Goal: Task Accomplishment & Management: Complete application form

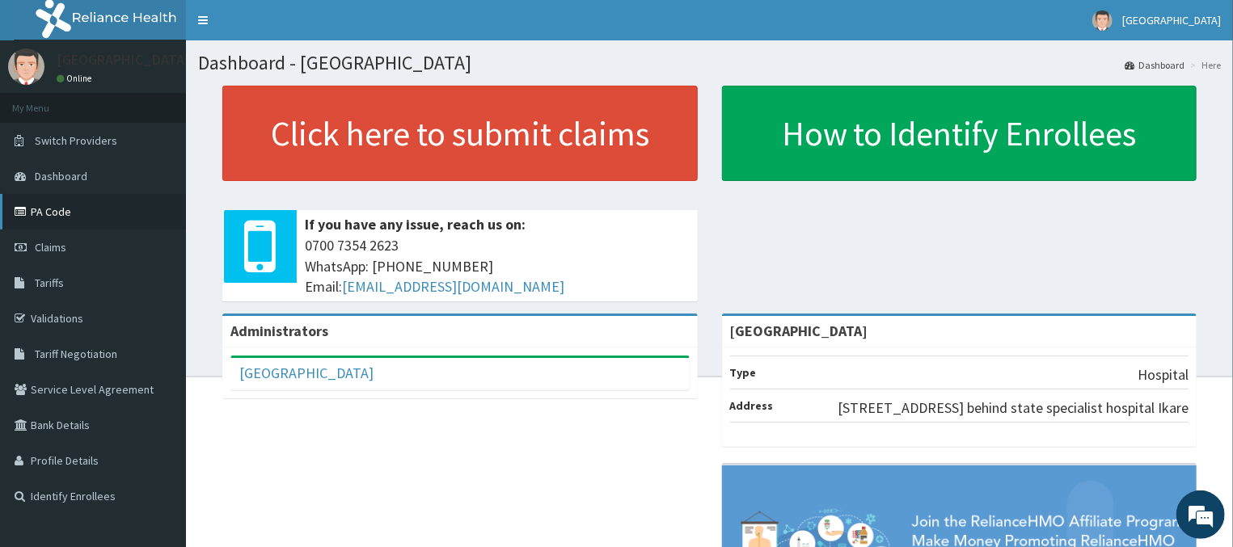
click at [65, 209] on link "PA Code" at bounding box center [93, 212] width 186 height 36
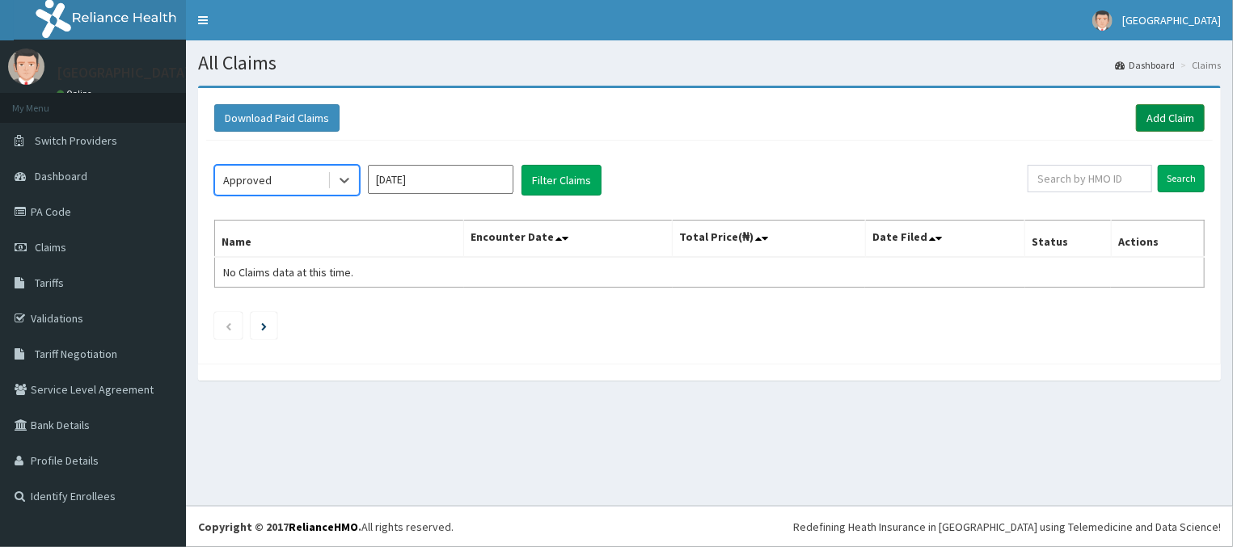
click at [1171, 115] on link "Add Claim" at bounding box center [1170, 117] width 69 height 27
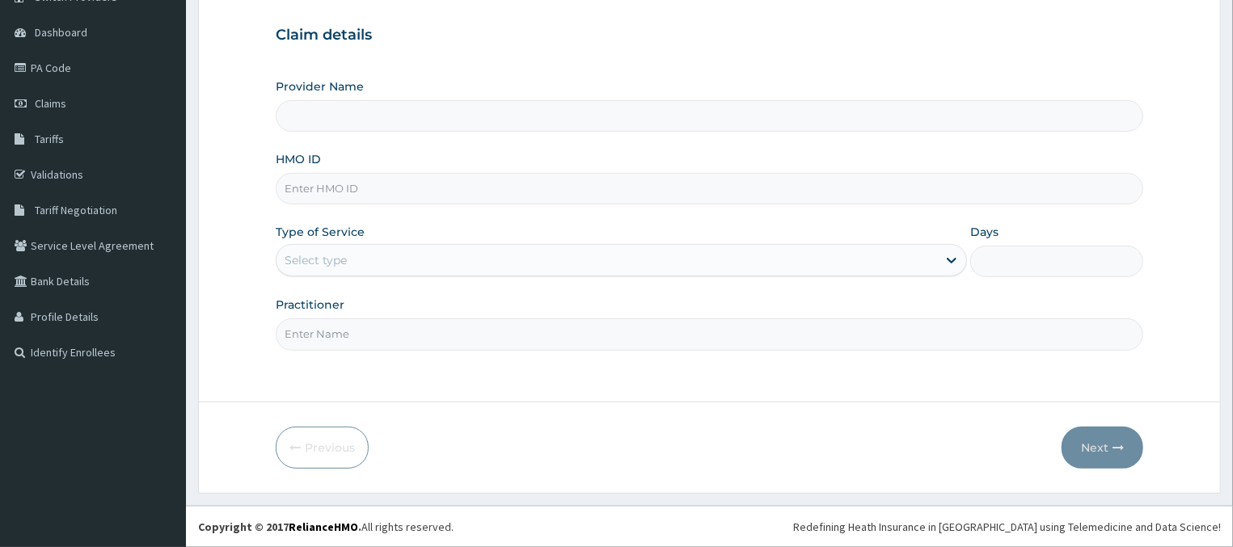
scroll to position [145, 0]
click at [1083, 117] on input "Provider Name" at bounding box center [710, 116] width 869 height 32
type input "Inland Medical Center"
click at [947, 194] on input "HMO ID" at bounding box center [710, 189] width 869 height 32
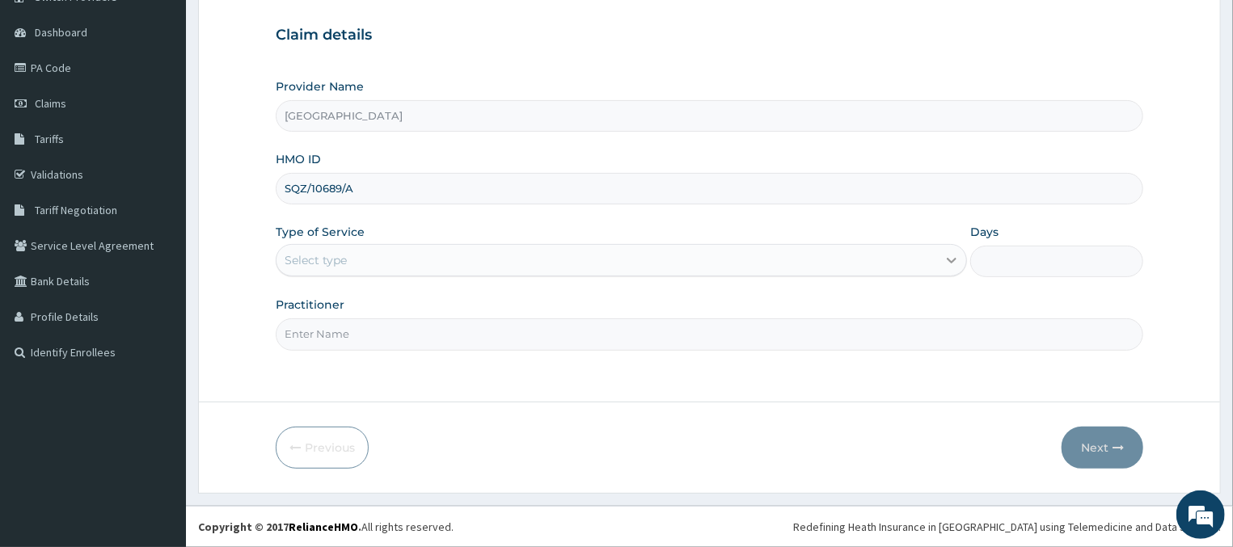
type input "SQZ/10689/A"
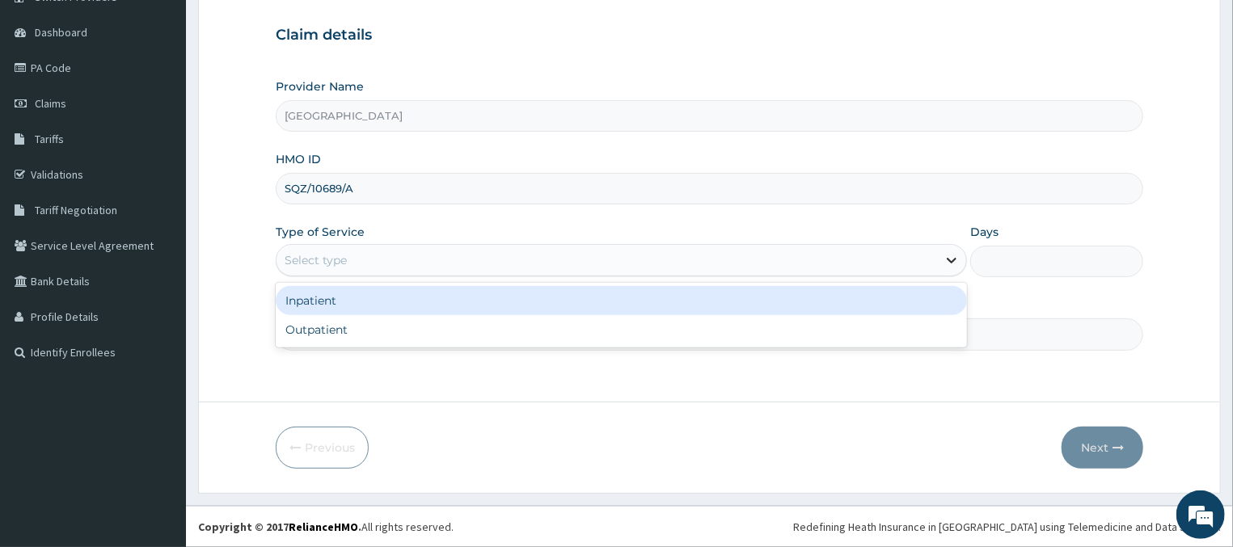
click at [938, 261] on div at bounding box center [951, 260] width 29 height 29
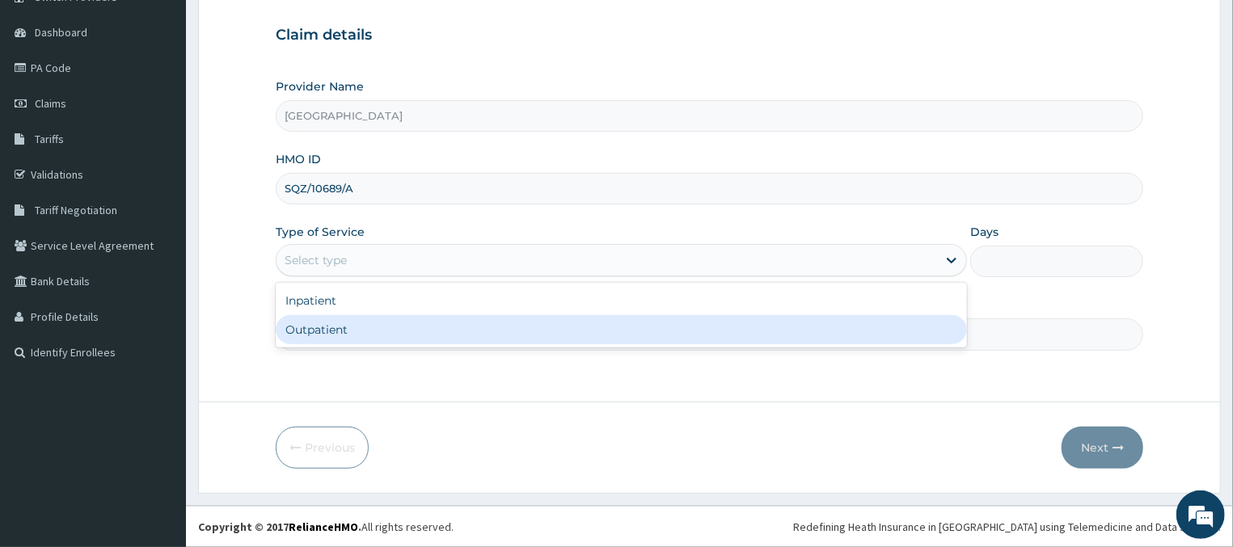
click at [480, 326] on div "Outpatient" at bounding box center [622, 329] width 692 height 29
type input "1"
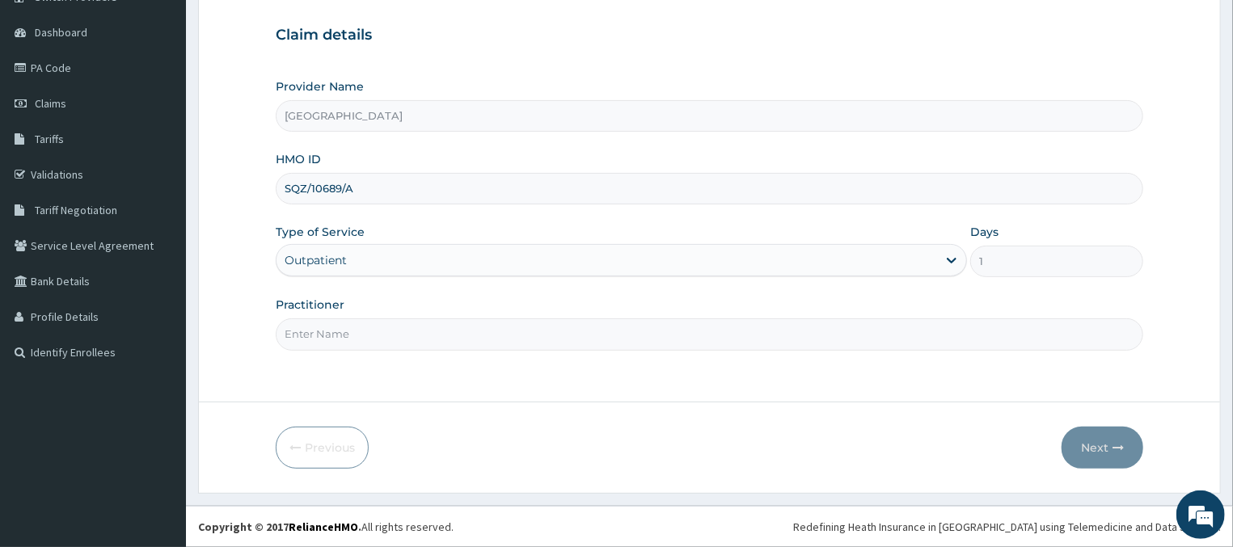
click at [598, 345] on input "Practitioner" at bounding box center [710, 335] width 869 height 32
type input "D"
type input "GENERAL PRACTICE"
drag, startPoint x: 1123, startPoint y: 448, endPoint x: 1132, endPoint y: 466, distance: 19.9
click at [994, 444] on div "Previous Next" at bounding box center [710, 448] width 869 height 42
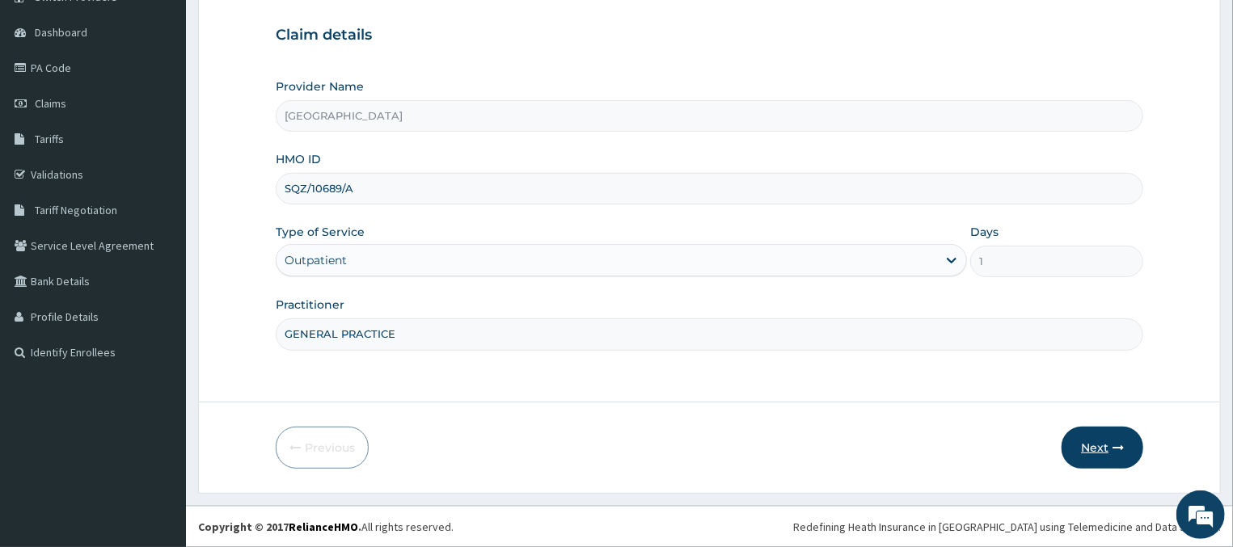
click at [1113, 452] on button "Next" at bounding box center [1103, 448] width 82 height 42
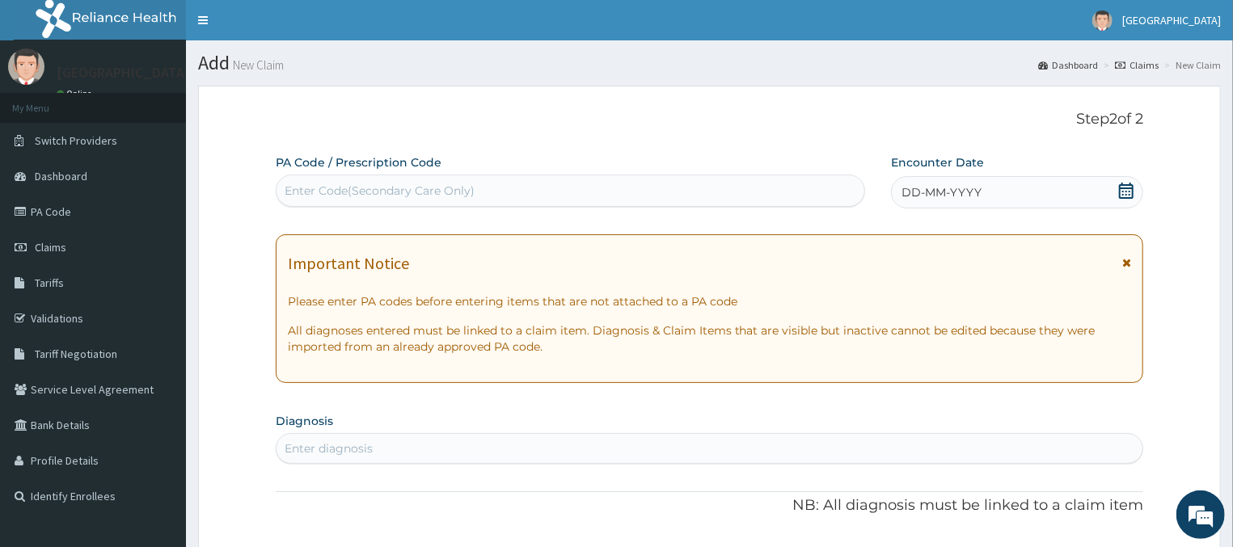
click at [653, 187] on div "Enter Code(Secondary Care Only)" at bounding box center [571, 191] width 588 height 26
paste input "PA/27CBDF"
type input "PA/27CBDF"
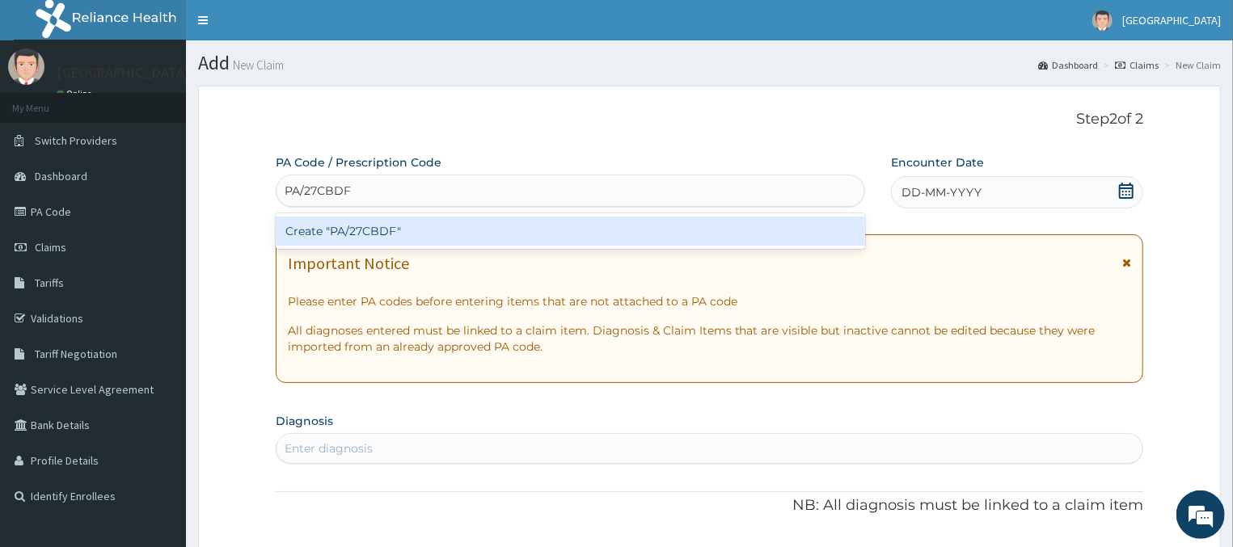
click at [588, 242] on div "Create "PA/27CBDF"" at bounding box center [571, 231] width 590 height 29
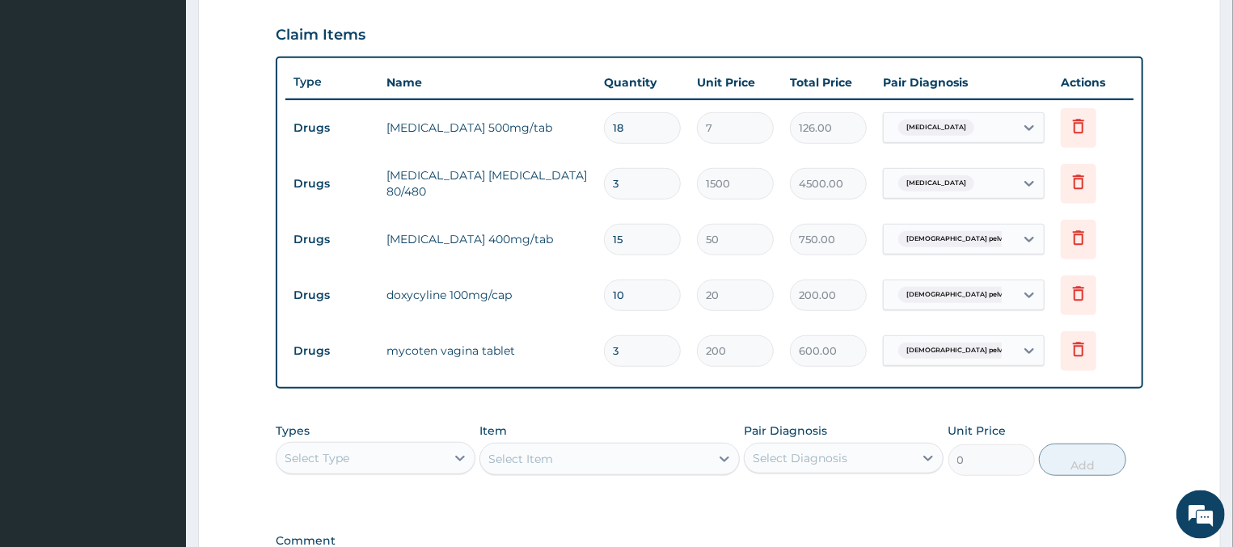
scroll to position [697, 0]
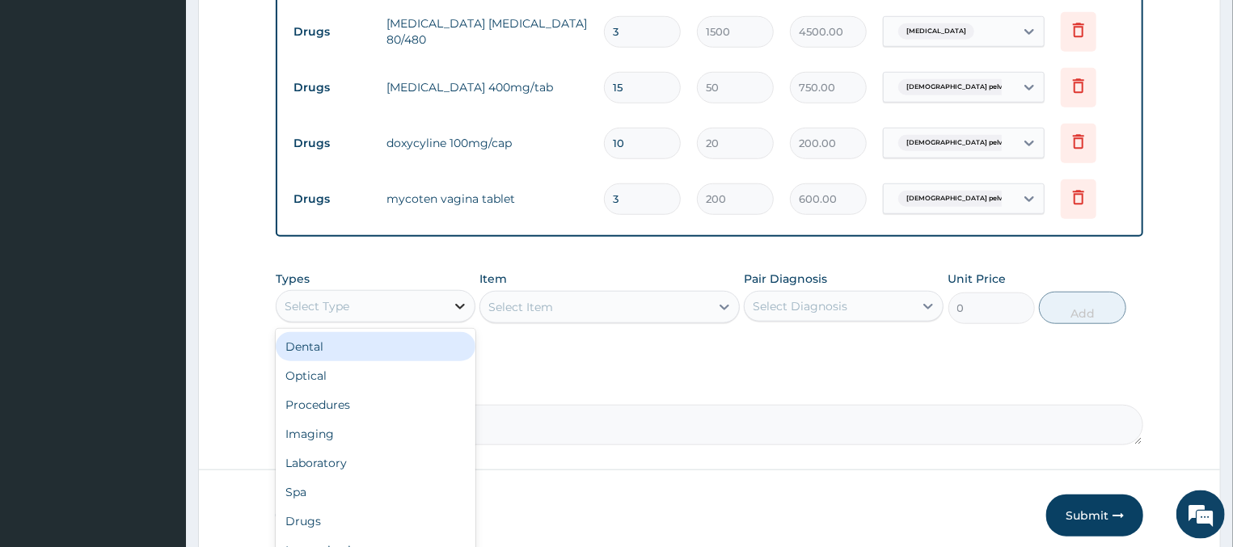
click at [457, 302] on icon at bounding box center [460, 306] width 16 height 16
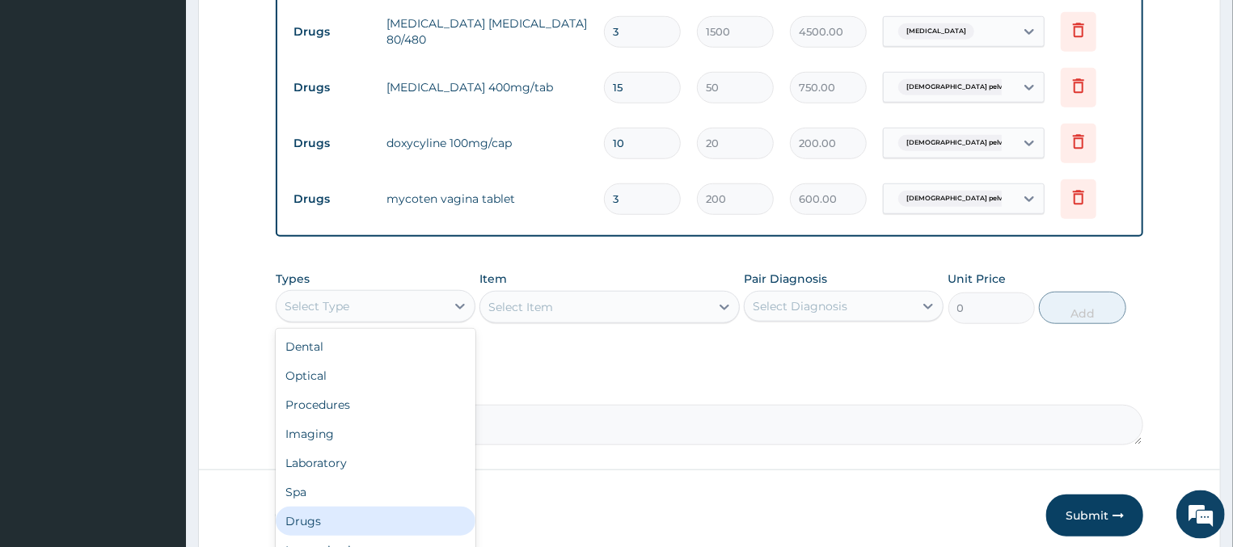
scroll to position [55, 0]
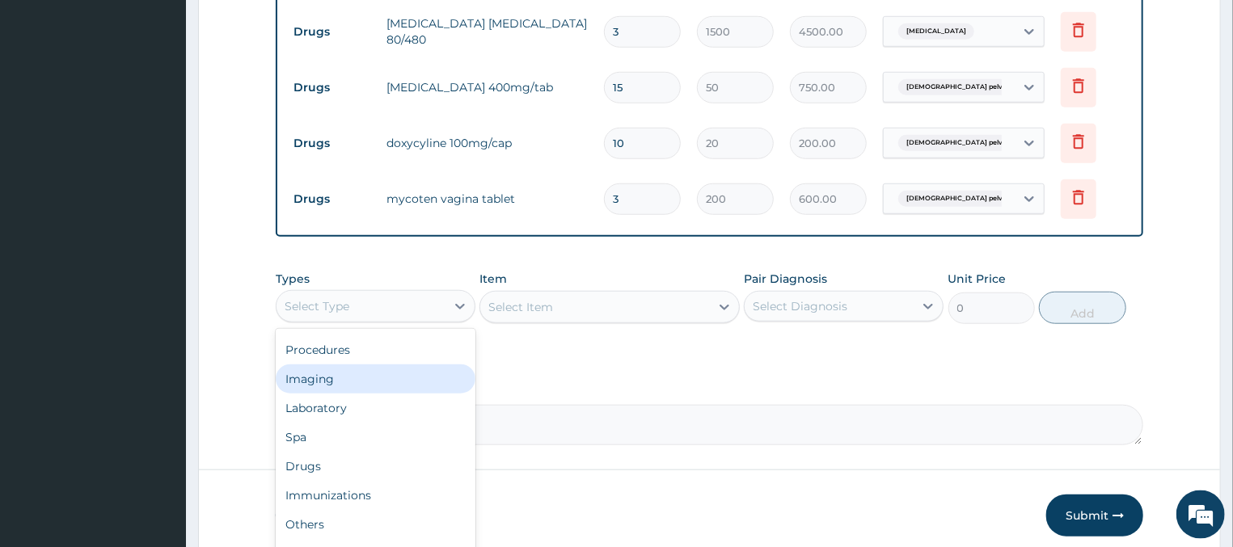
click at [350, 387] on div "Imaging" at bounding box center [376, 379] width 200 height 29
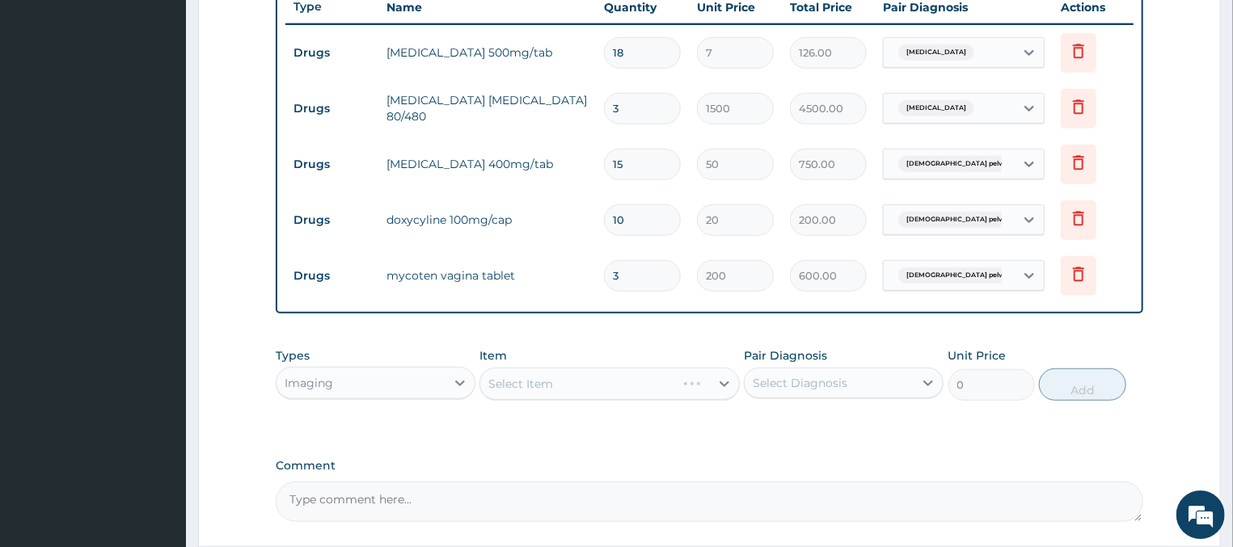
scroll to position [697, 0]
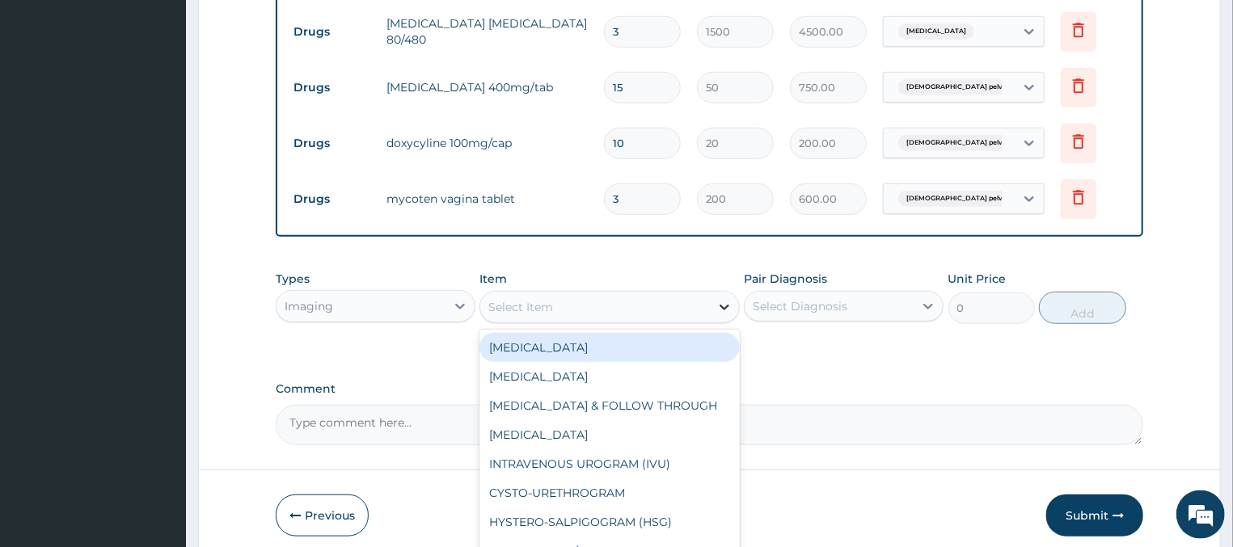
click at [729, 306] on icon at bounding box center [725, 307] width 16 height 16
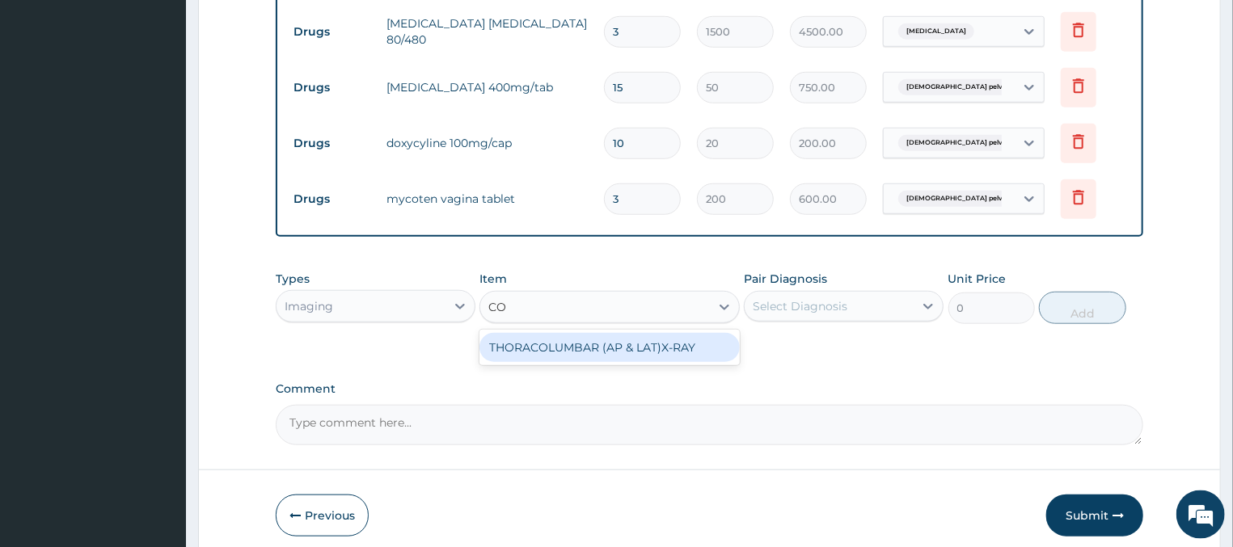
type input "C"
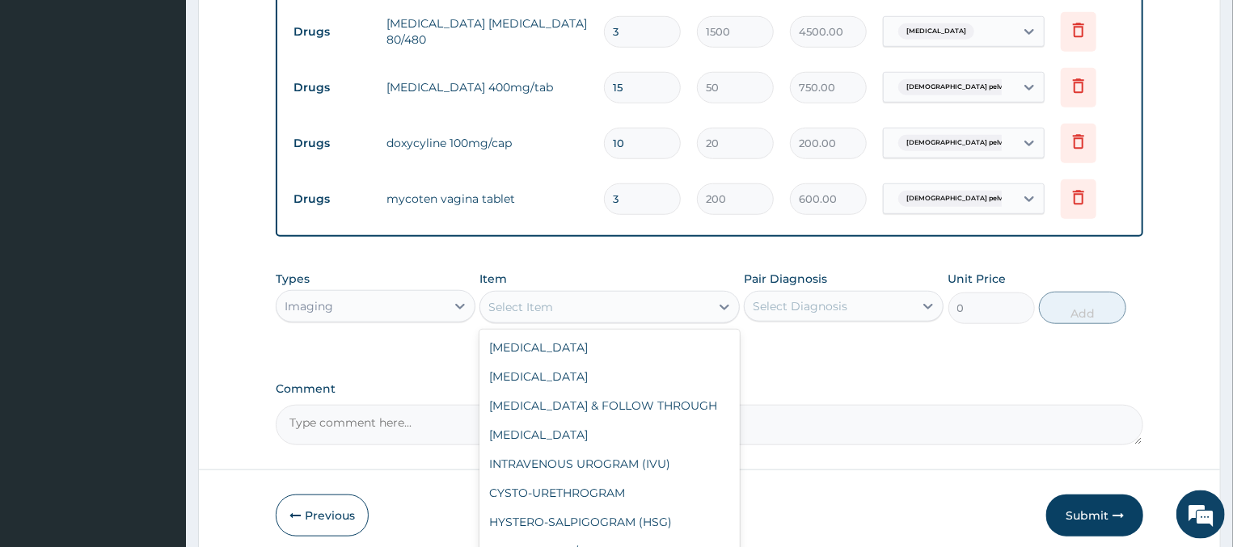
click at [437, 304] on div "Imaging" at bounding box center [361, 307] width 169 height 26
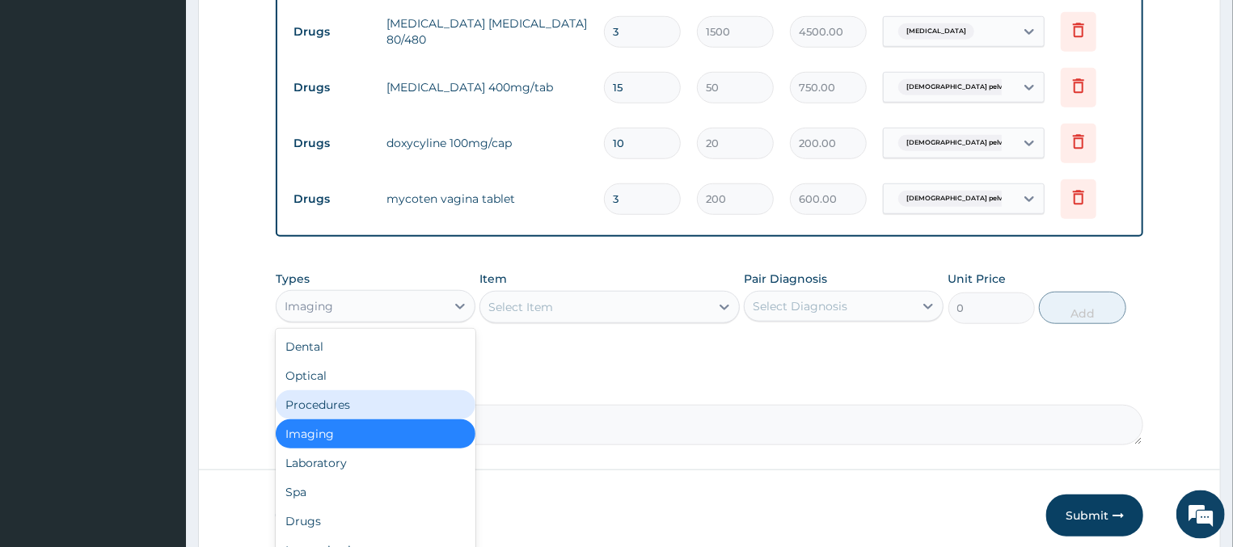
click at [340, 404] on div "Procedures" at bounding box center [376, 405] width 200 height 29
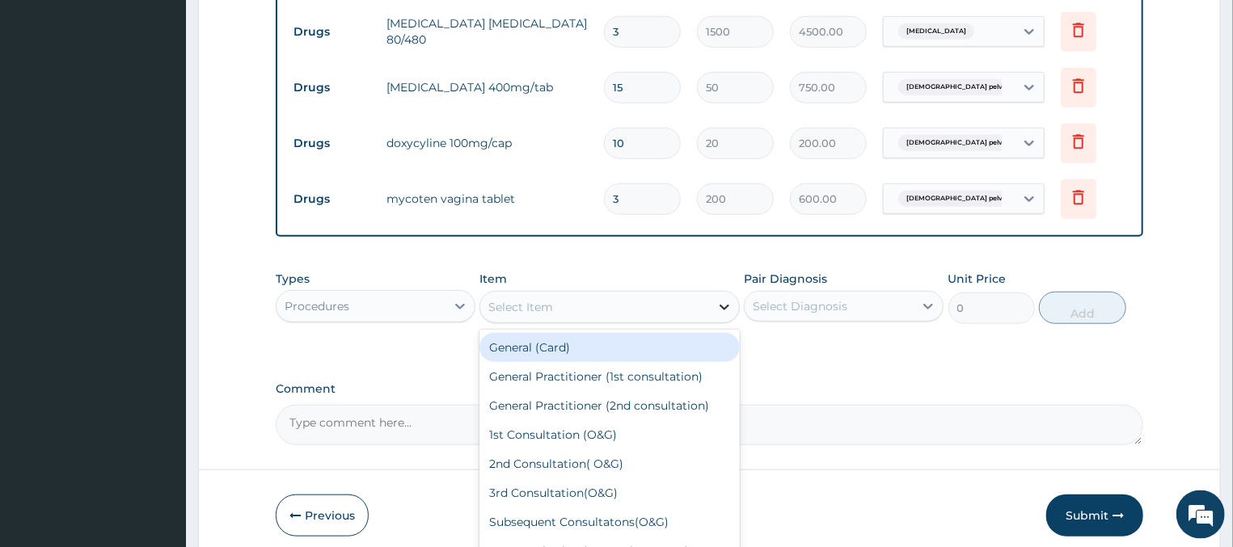
click at [725, 302] on icon at bounding box center [725, 307] width 16 height 16
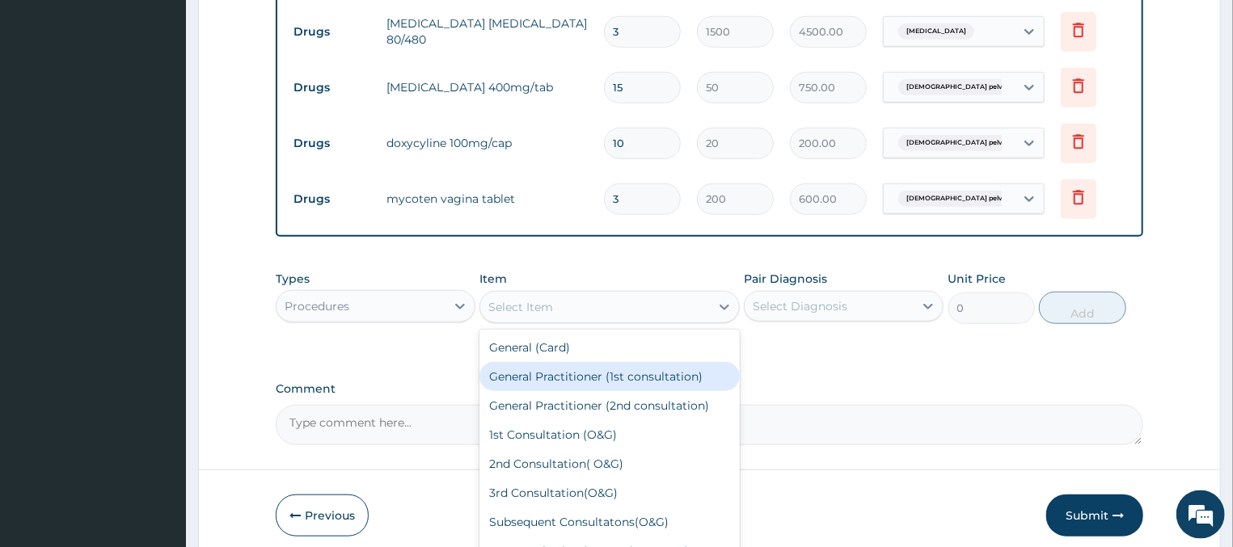
click at [660, 374] on div "General Practitioner (1st consultation)" at bounding box center [610, 376] width 260 height 29
type input "1500"
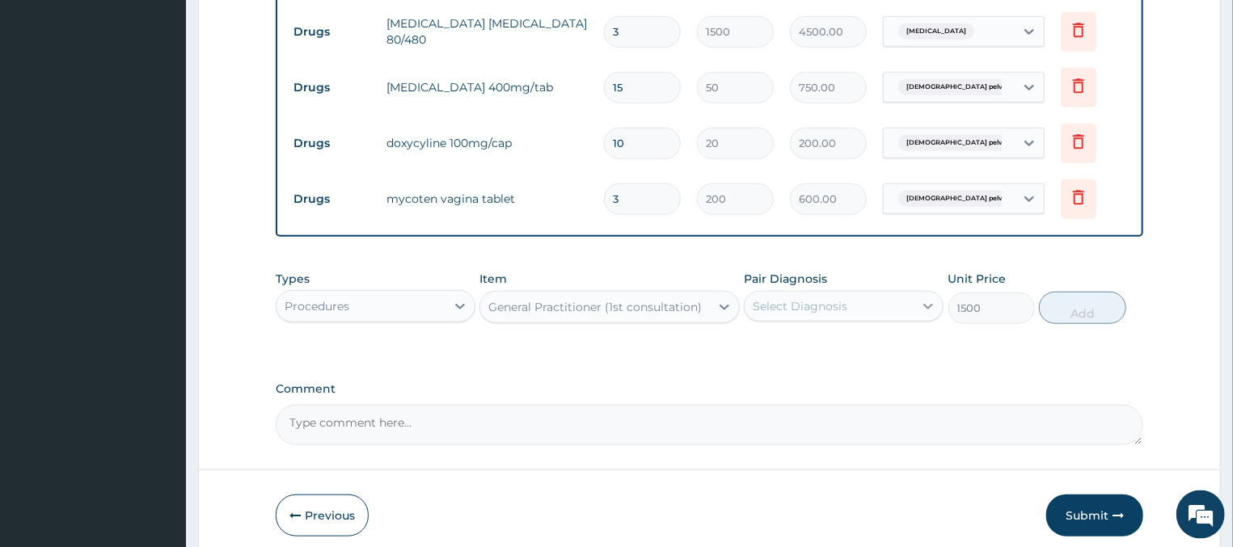
click at [918, 305] on div at bounding box center [928, 306] width 29 height 29
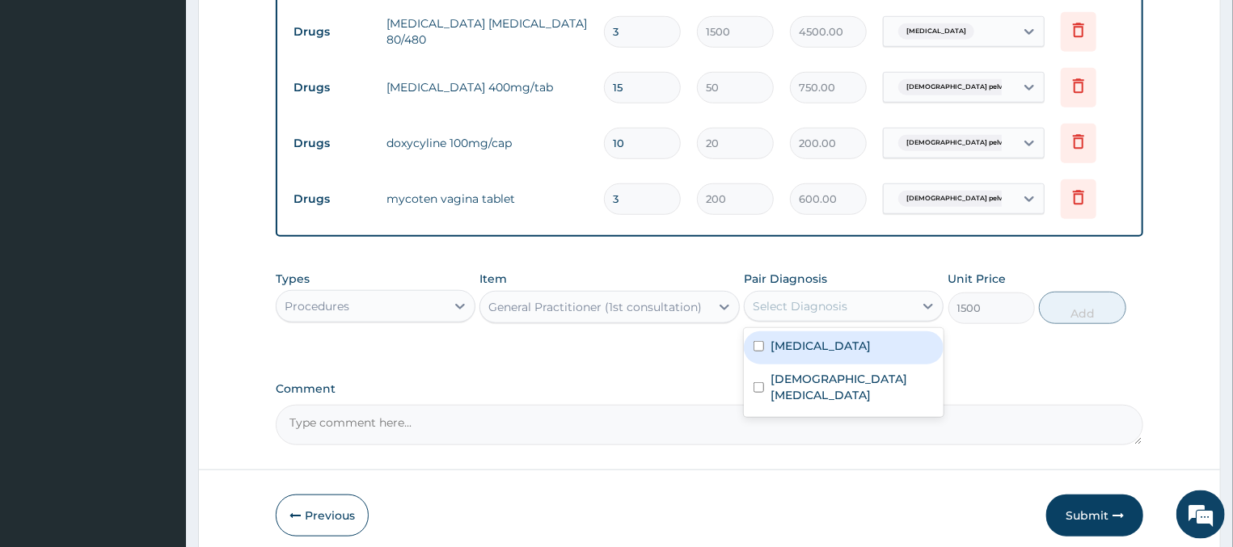
click at [859, 340] on div "Malaria" at bounding box center [844, 348] width 200 height 33
checkbox input "true"
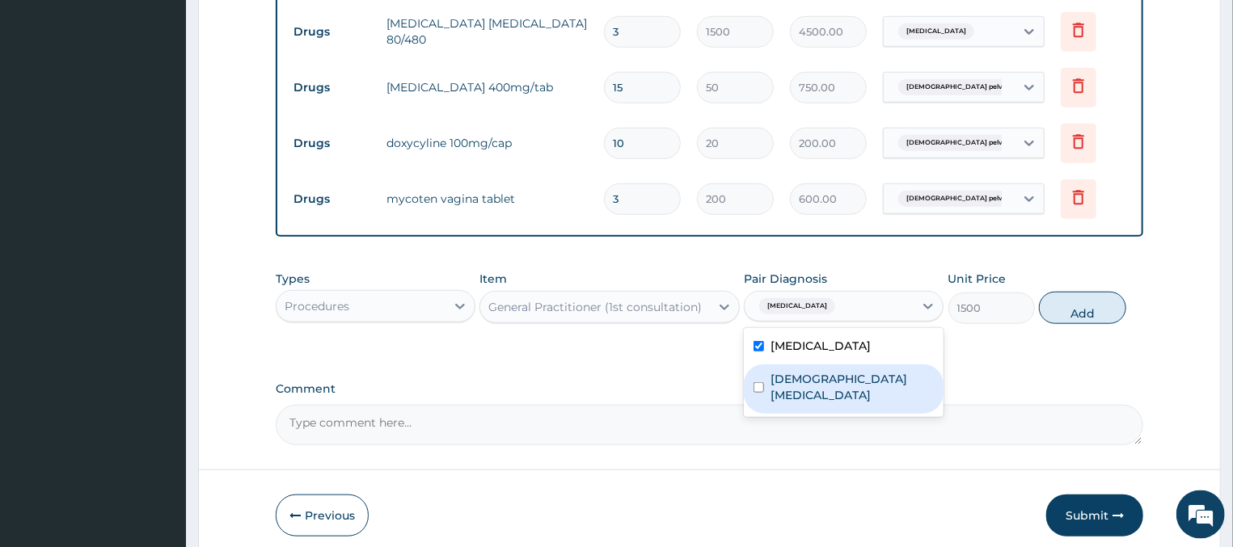
click at [831, 395] on label "Female pelvic inflammatory disease" at bounding box center [852, 387] width 163 height 32
checkbox input "true"
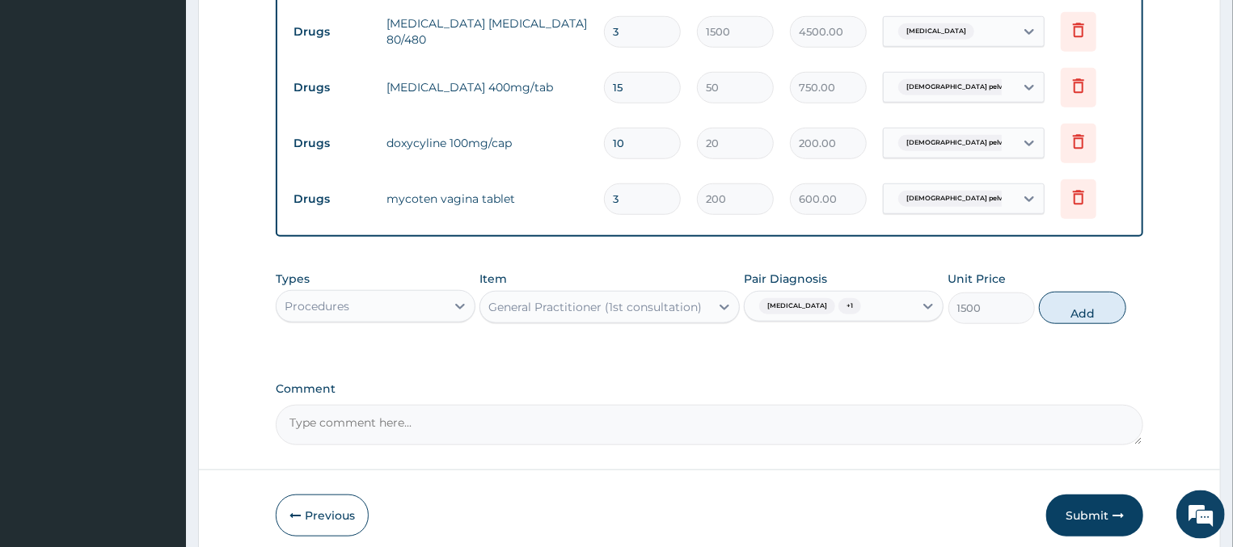
click at [1079, 307] on button "Add" at bounding box center [1082, 308] width 87 height 32
type input "0"
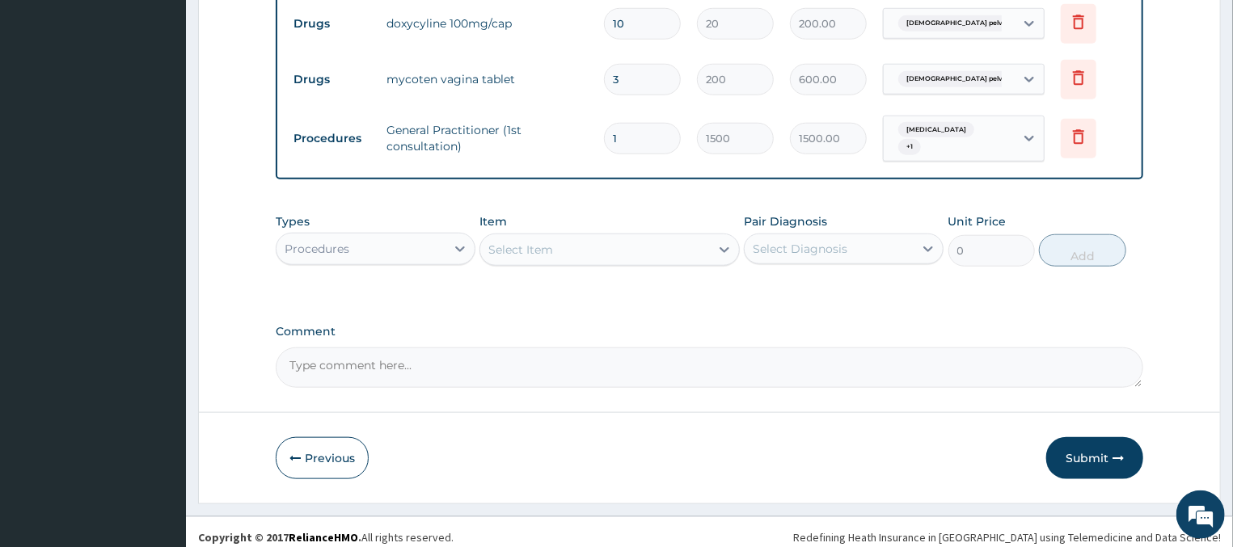
scroll to position [819, 0]
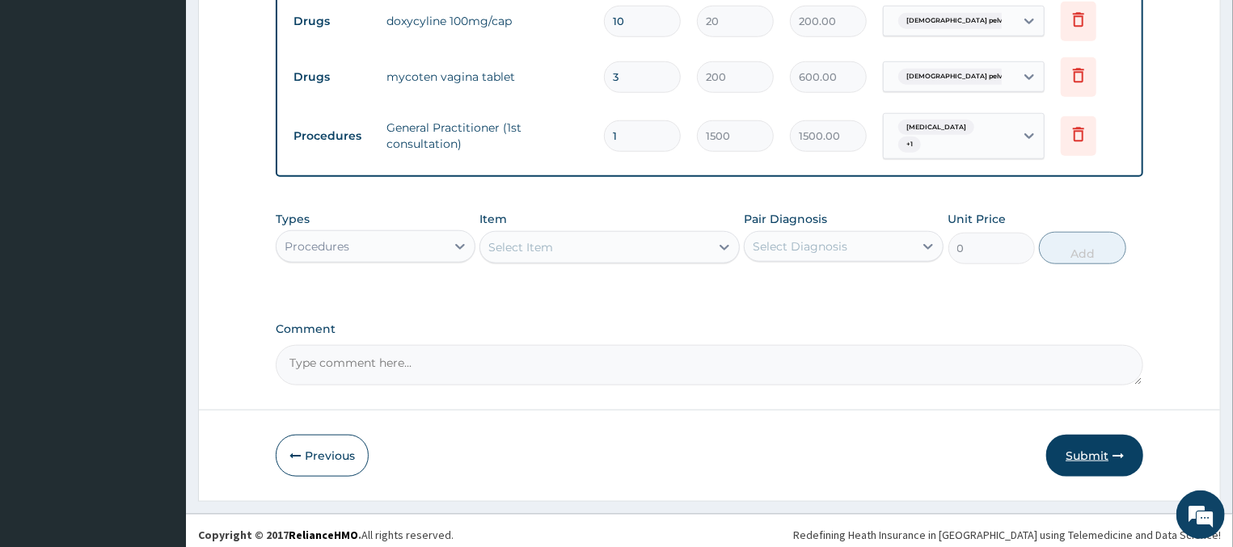
click at [1102, 450] on button "Submit" at bounding box center [1094, 456] width 97 height 42
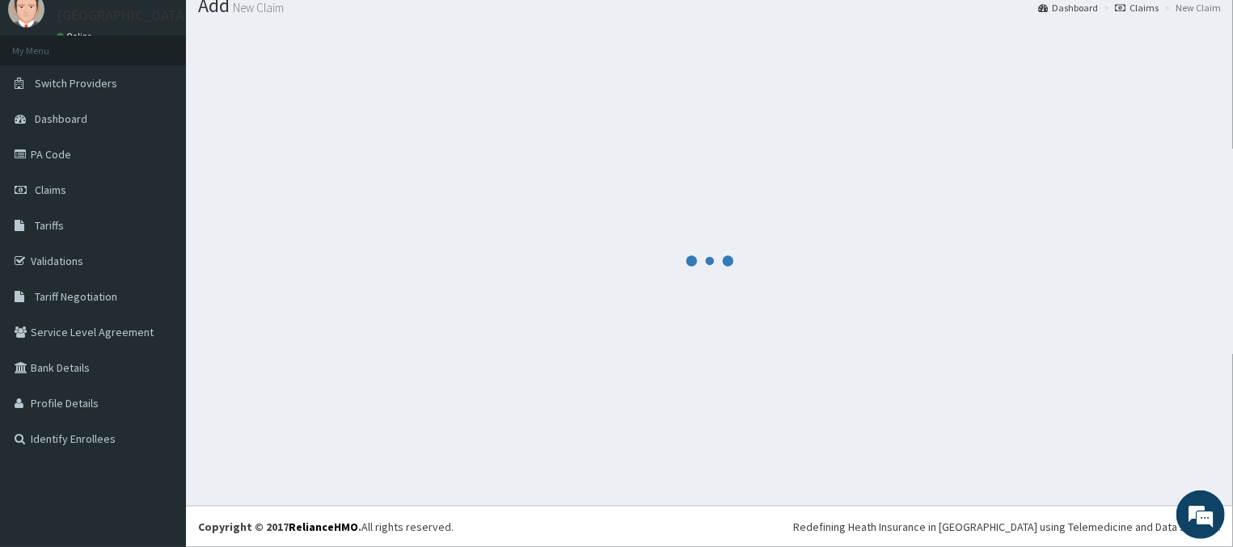
scroll to position [57, 0]
